Goal: Information Seeking & Learning: Learn about a topic

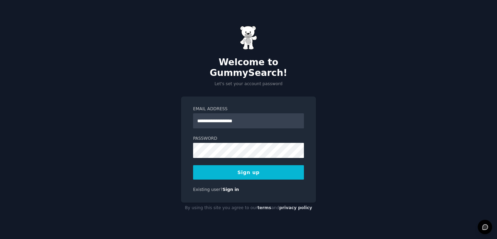
type input "**********"
click at [248, 167] on button "Sign up" at bounding box center [248, 172] width 111 height 14
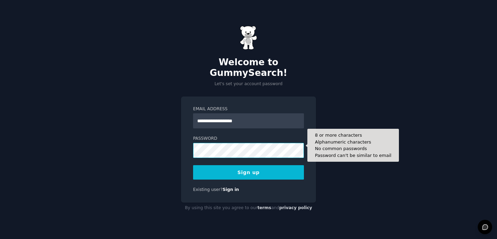
click at [248, 167] on button "Sign up" at bounding box center [248, 172] width 111 height 14
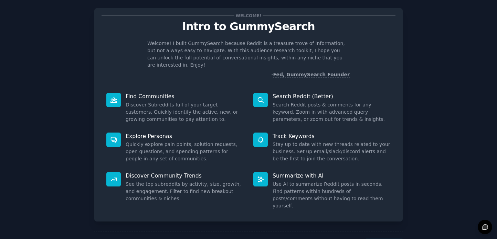
scroll to position [12, 0]
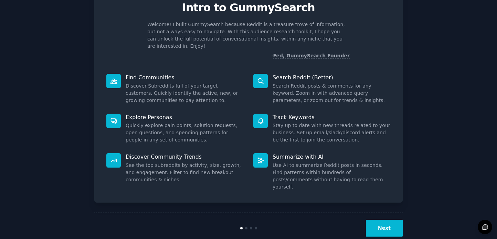
click at [386, 220] on button "Next" at bounding box center [384, 228] width 37 height 17
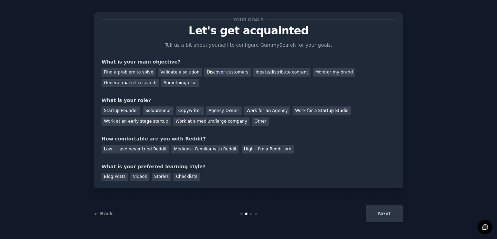
scroll to position [6, 0]
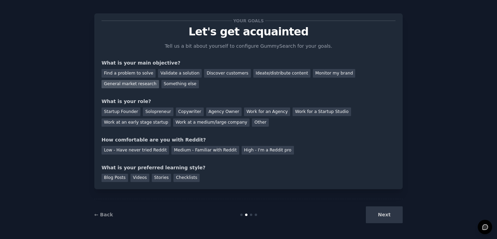
click at [147, 84] on div "General market research" at bounding box center [129, 84] width 57 height 9
click at [236, 74] on div "Discover customers" at bounding box center [227, 73] width 46 height 9
click at [152, 82] on div "General market research" at bounding box center [129, 84] width 57 height 9
click at [278, 115] on div "Work for an Agency" at bounding box center [267, 112] width 46 height 9
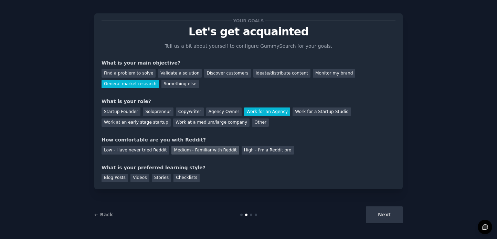
click at [224, 148] on div "Medium - Familiar with Reddit" at bounding box center [204, 150] width 67 height 9
click at [142, 177] on div "Videos" at bounding box center [139, 178] width 19 height 9
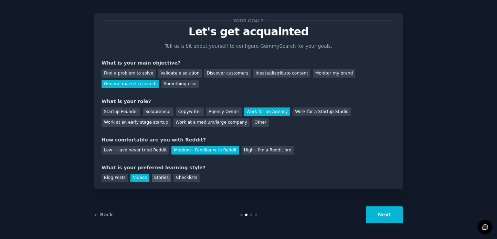
click at [154, 178] on div "Stories" at bounding box center [161, 178] width 19 height 9
click at [397, 215] on button "Next" at bounding box center [384, 215] width 37 height 17
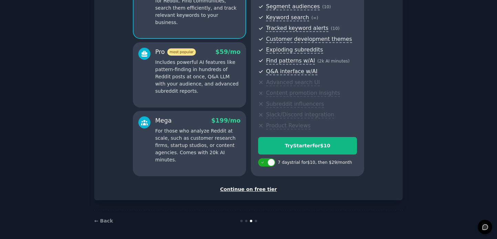
click at [264, 189] on div "Continue on free tier" at bounding box center [248, 189] width 294 height 7
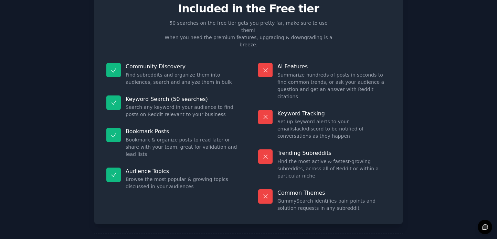
scroll to position [29, 0]
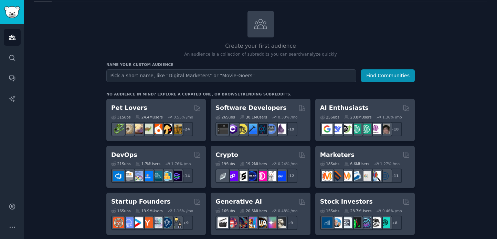
scroll to position [33, 0]
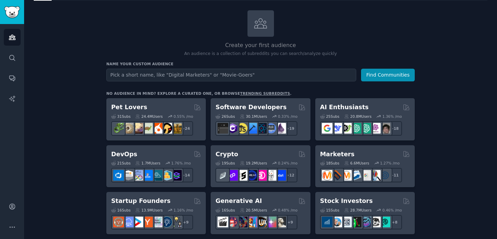
click at [282, 73] on input "text" at bounding box center [231, 75] width 250 height 13
type input "Stock Investors India"
click at [408, 67] on div "Name your custom audience Audience Name Stock Investors India Find Communities" at bounding box center [260, 72] width 308 height 20
click at [408, 72] on button "Find Communities" at bounding box center [388, 75] width 54 height 13
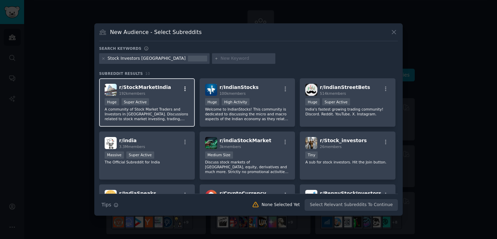
click at [184, 91] on icon "button" at bounding box center [185, 89] width 6 height 6
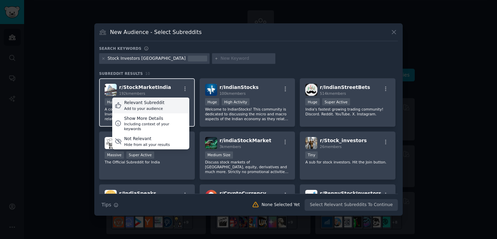
click at [173, 102] on div "Relevant Subreddit Add to your audience" at bounding box center [150, 106] width 77 height 16
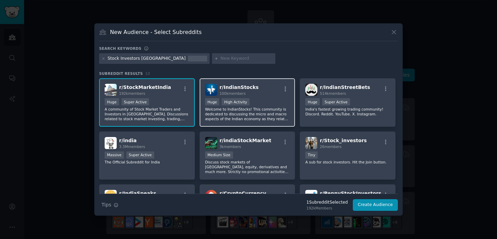
click at [288, 88] on div "r/ IndianStocks 100k members Huge High Activity Welcome to IndianStocks! This c…" at bounding box center [247, 102] width 96 height 48
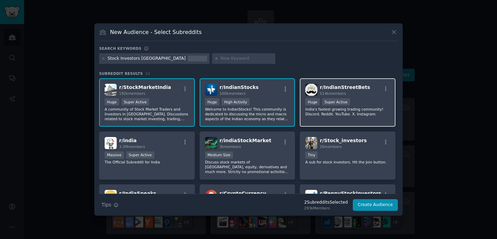
click at [374, 101] on div ">= 95th percentile for submissions / day Huge Super Active" at bounding box center [347, 102] width 85 height 9
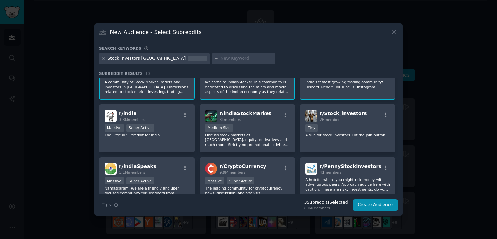
scroll to position [29, 0]
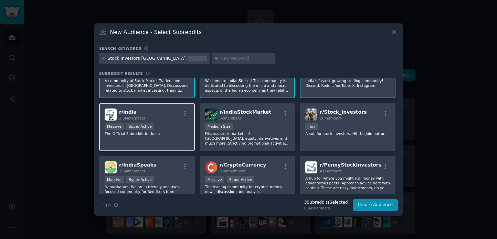
click at [172, 146] on div "r/ india 3.3M members Massive Super Active The Official Subreddit for India" at bounding box center [147, 127] width 96 height 48
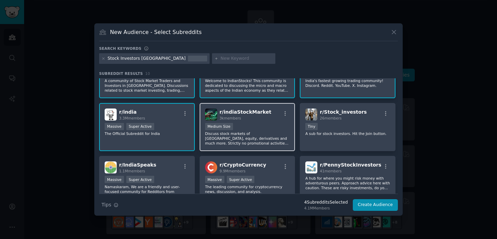
click at [282, 133] on p "Discuss stock markets of India, equity, derivatives and much more. Strictly no …" at bounding box center [247, 138] width 85 height 14
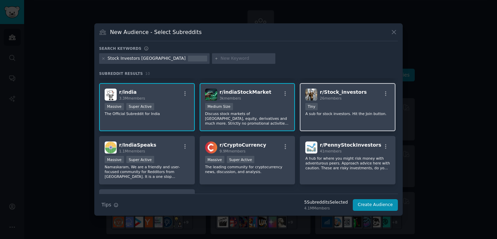
scroll to position [52, 0]
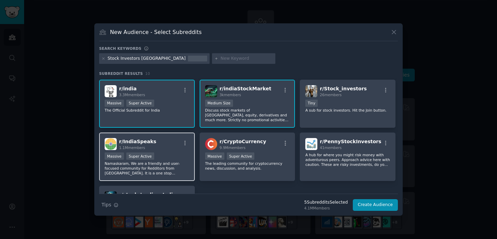
click at [146, 175] on p "Namaskaram, We are a friendly and user-focused community for Redditors from Ind…" at bounding box center [147, 168] width 85 height 14
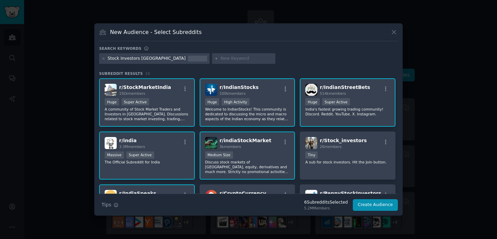
scroll to position [0, 0]
click at [380, 206] on button "Create Audience" at bounding box center [375, 205] width 45 height 12
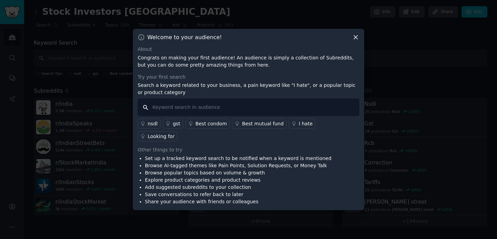
click at [320, 110] on input "text" at bounding box center [248, 108] width 221 height 18
type input "NSE"
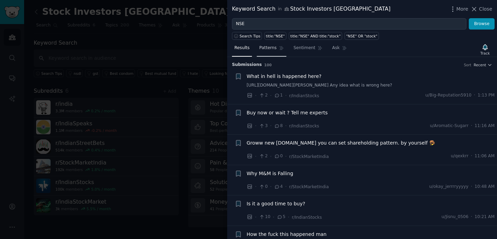
click at [280, 50] on icon at bounding box center [281, 48] width 5 height 5
